Goal: Navigation & Orientation: Find specific page/section

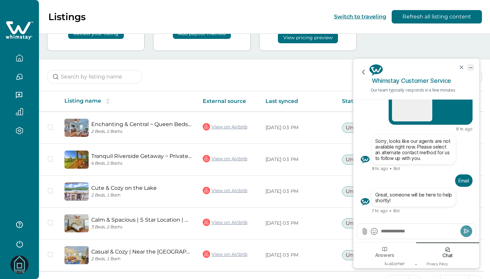
click at [472, 68] on icon "minimize chat widget" at bounding box center [470, 67] width 6 height 6
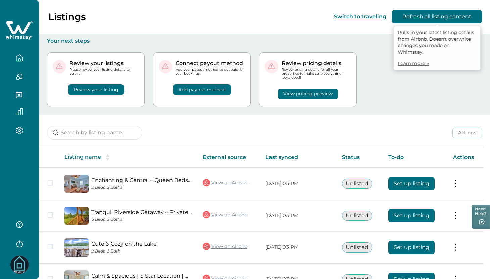
click at [440, 18] on button "Refresh all listing content" at bounding box center [436, 16] width 90 height 13
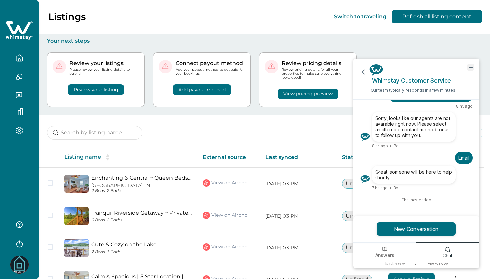
drag, startPoint x: 470, startPoint y: 67, endPoint x: 743, endPoint y: 85, distance: 274.3
click at [470, 67] on icon "minimize chat widget" at bounding box center [470, 67] width 3 height 0
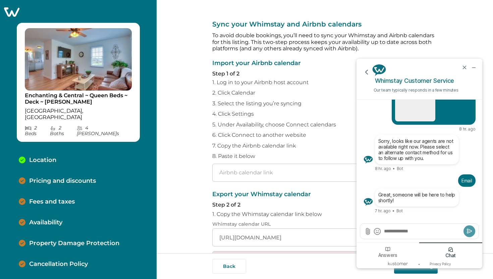
scroll to position [32, 0]
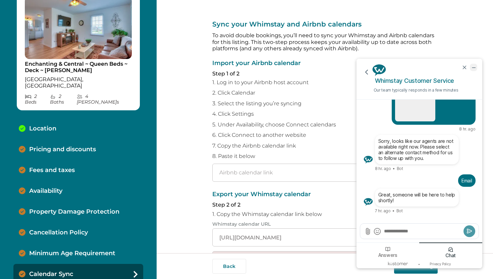
drag, startPoint x: 472, startPoint y: 68, endPoint x: 799, endPoint y: 140, distance: 335.2
click at [472, 68] on icon "minimize chat widget" at bounding box center [474, 67] width 6 height 6
